Goal: Navigation & Orientation: Find specific page/section

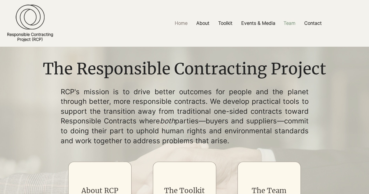
click at [298, 24] on p "Team" at bounding box center [290, 23] width 18 height 13
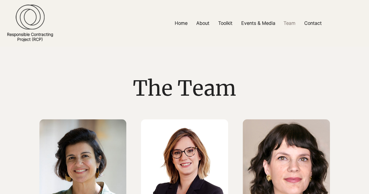
click at [122, 53] on div "main content" at bounding box center [184, 74] width 369 height 54
click at [39, 19] on img at bounding box center [30, 17] width 29 height 25
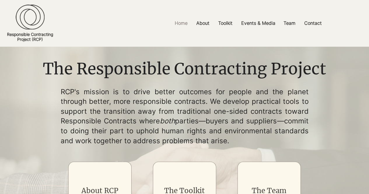
click at [127, 108] on p "RCP's mission is to drive better outcomes for people and the planet through bet…" at bounding box center [185, 116] width 248 height 59
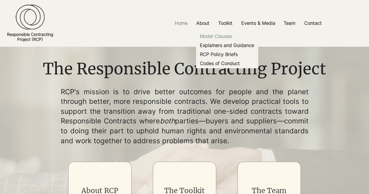
click at [219, 36] on p "Model Clauses" at bounding box center [215, 36] width 37 height 9
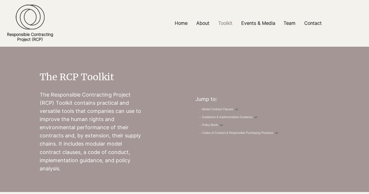
click at [281, 31] on div at bounding box center [184, 23] width 369 height 47
